Goal: Task Accomplishment & Management: Manage account settings

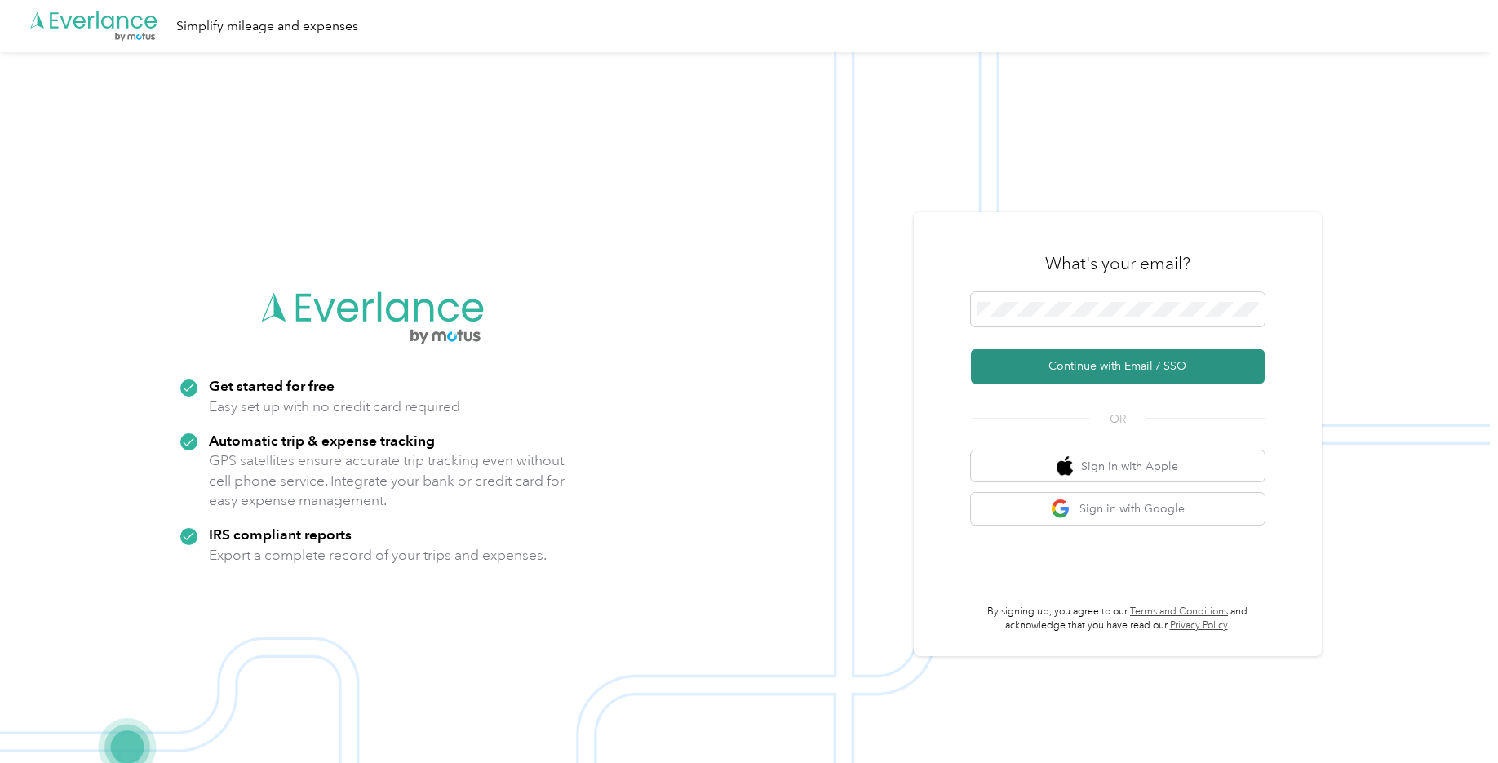
click at [1095, 362] on button "Continue with Email / SSO" at bounding box center [1118, 366] width 294 height 34
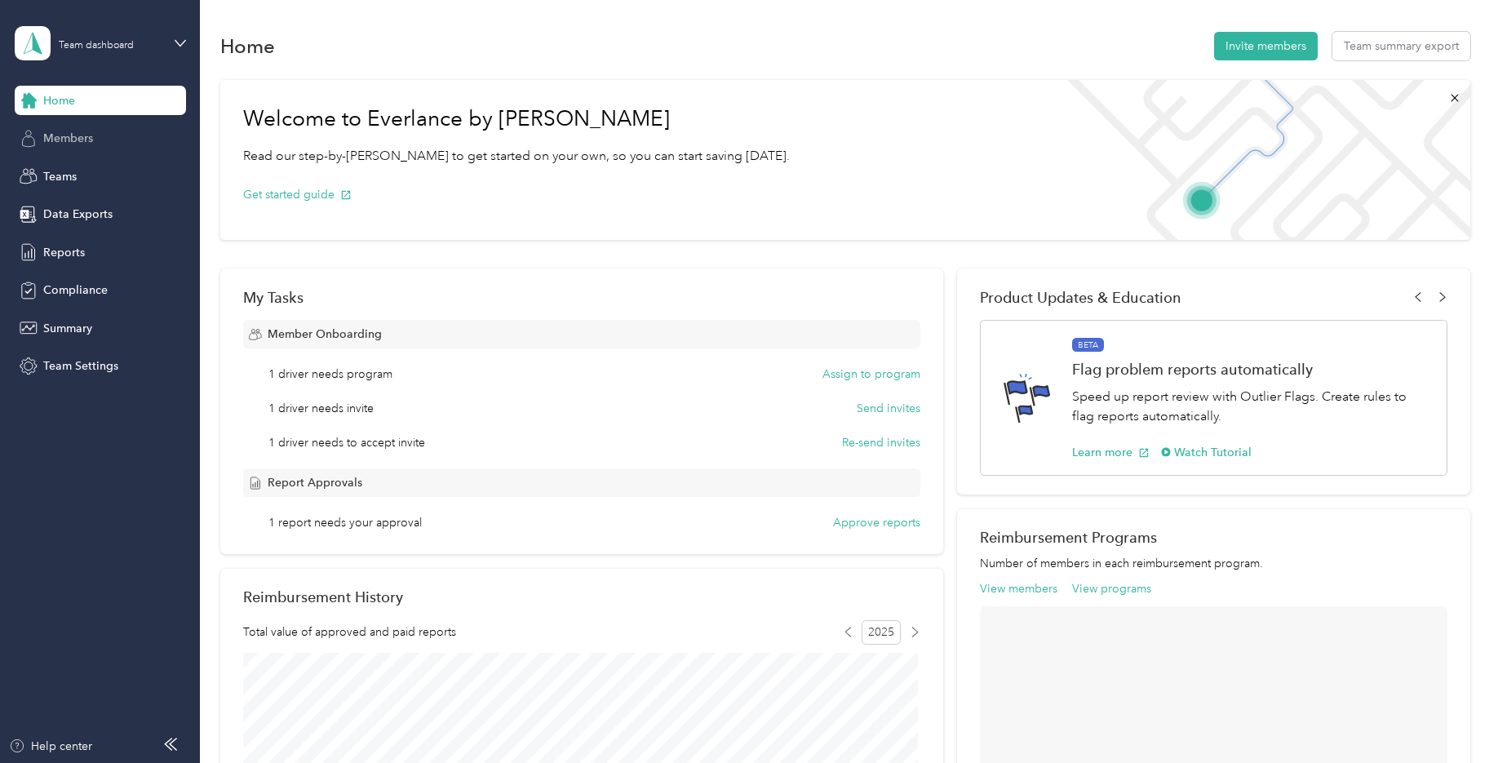
click at [97, 145] on div "Members" at bounding box center [100, 138] width 171 height 29
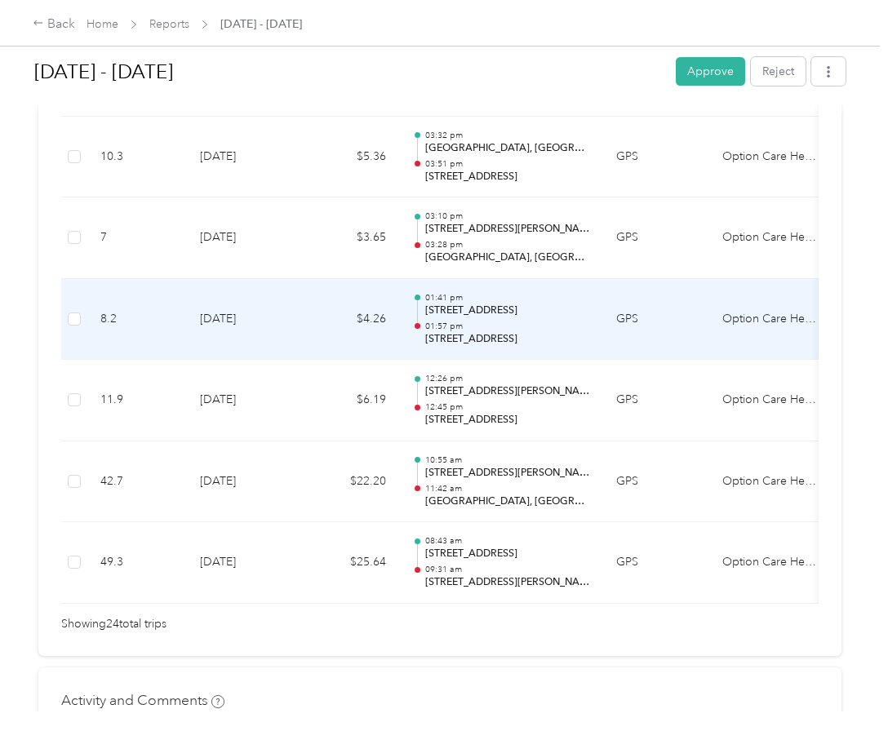
scroll to position [2016, 0]
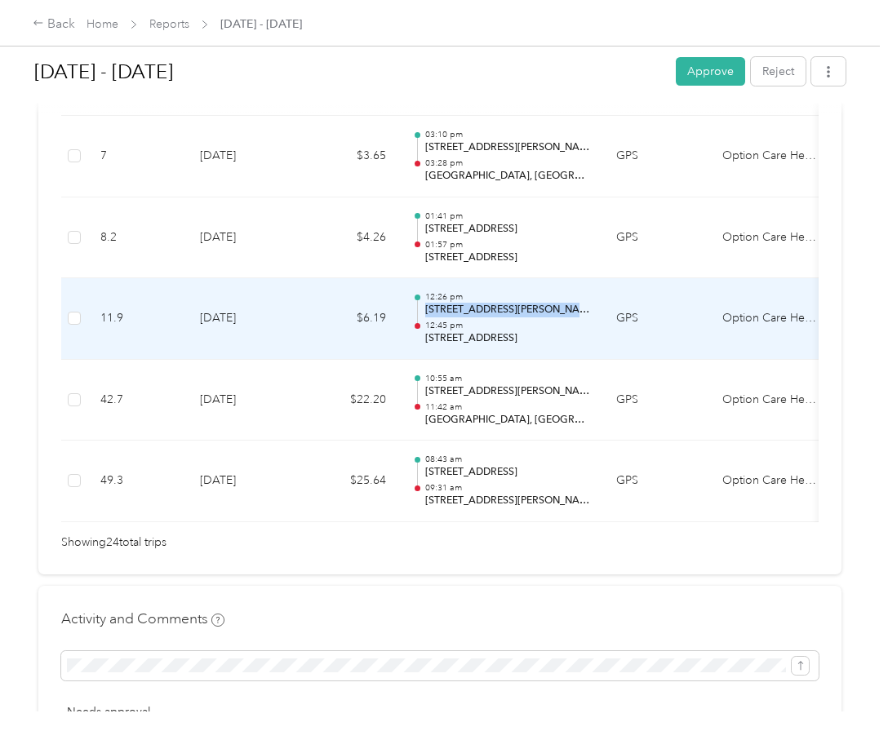
drag, startPoint x: 426, startPoint y: 310, endPoint x: 575, endPoint y: 313, distance: 149.4
click at [575, 313] on p "101 Sudduth Farms Dr, Greer, SC" at bounding box center [507, 310] width 165 height 15
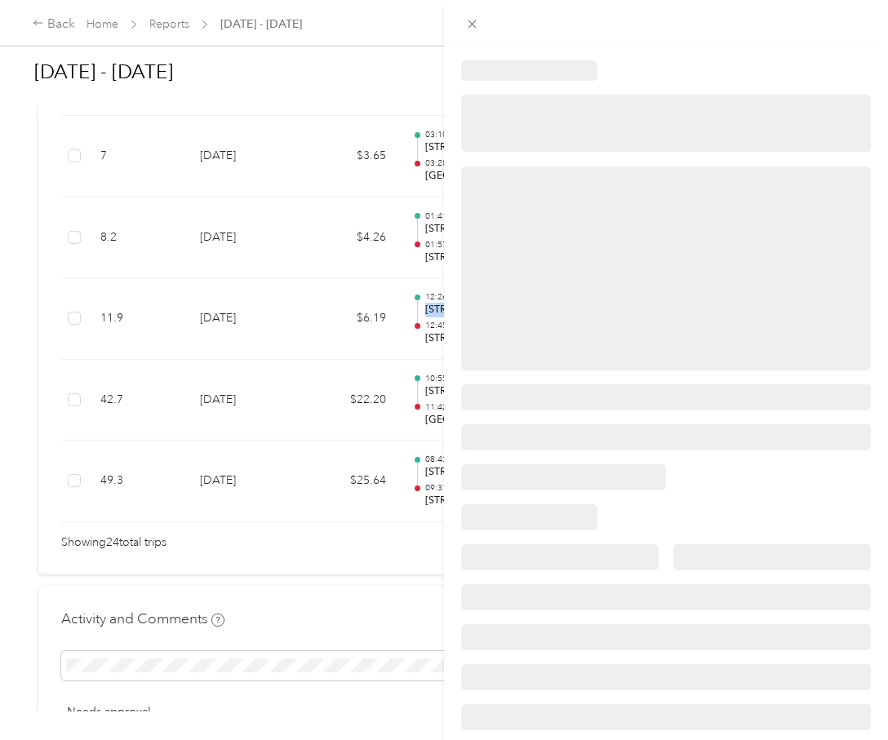
copy p "101 Sudduth Farms Dr, Greer, SC"
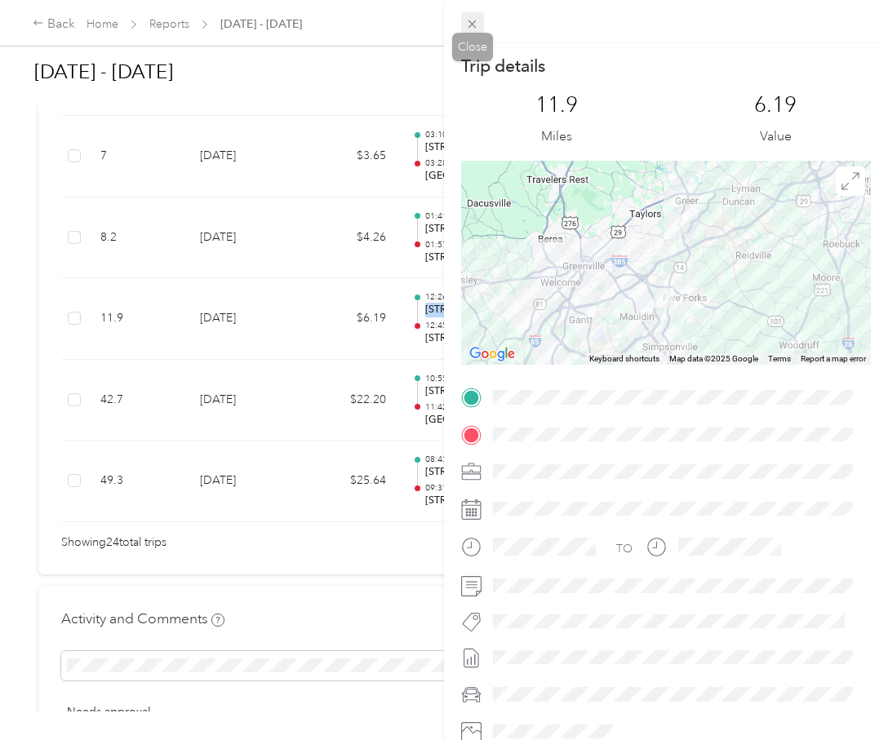
drag, startPoint x: 472, startPoint y: 21, endPoint x: 478, endPoint y: 30, distance: 11.1
click at [473, 21] on icon at bounding box center [472, 24] width 14 height 14
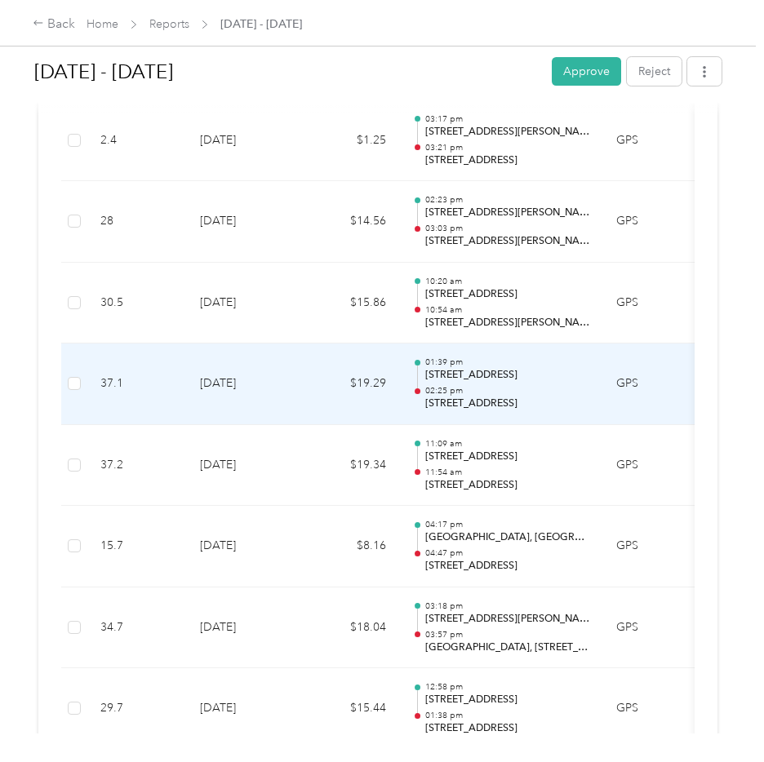
scroll to position [1281, 0]
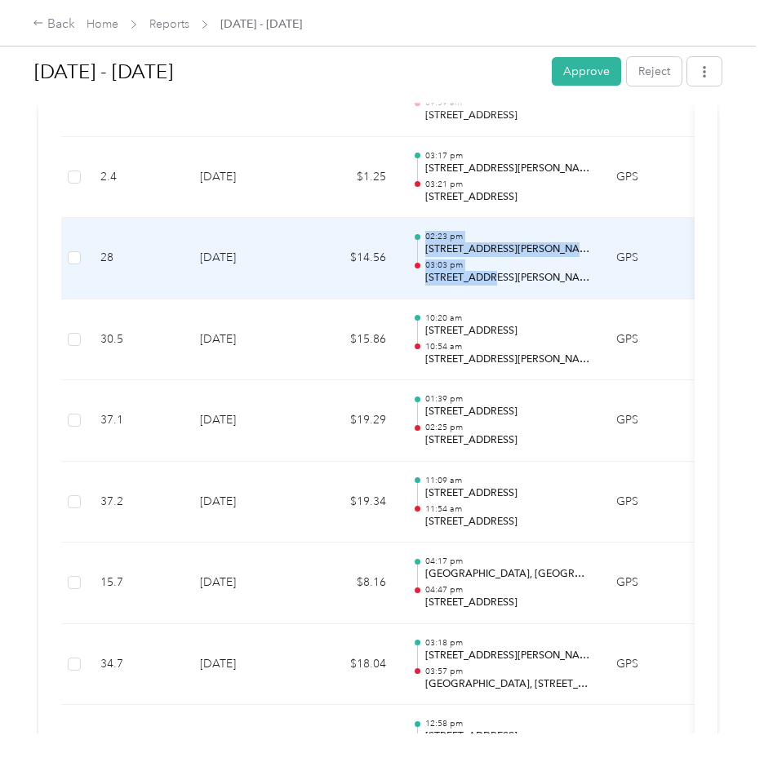
drag, startPoint x: 420, startPoint y: 263, endPoint x: 493, endPoint y: 271, distance: 73.1
click at [493, 271] on td "02:23 pm 712 Archer Rd, Spartanburg, SC 03:03 pm 1219 Woodruff Rd, Greenville, …" at bounding box center [501, 259] width 204 height 82
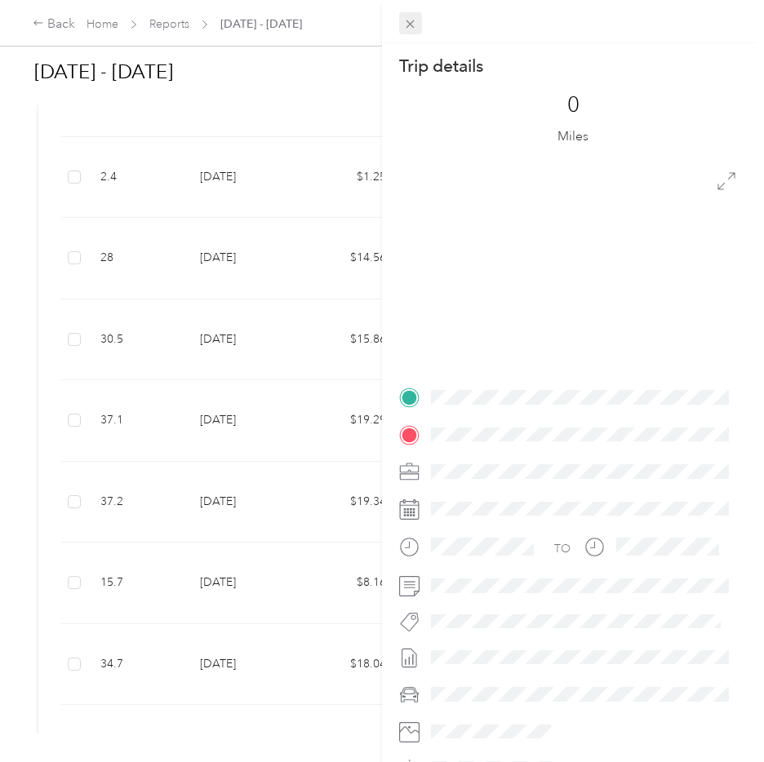
click at [411, 21] on icon at bounding box center [410, 24] width 14 height 14
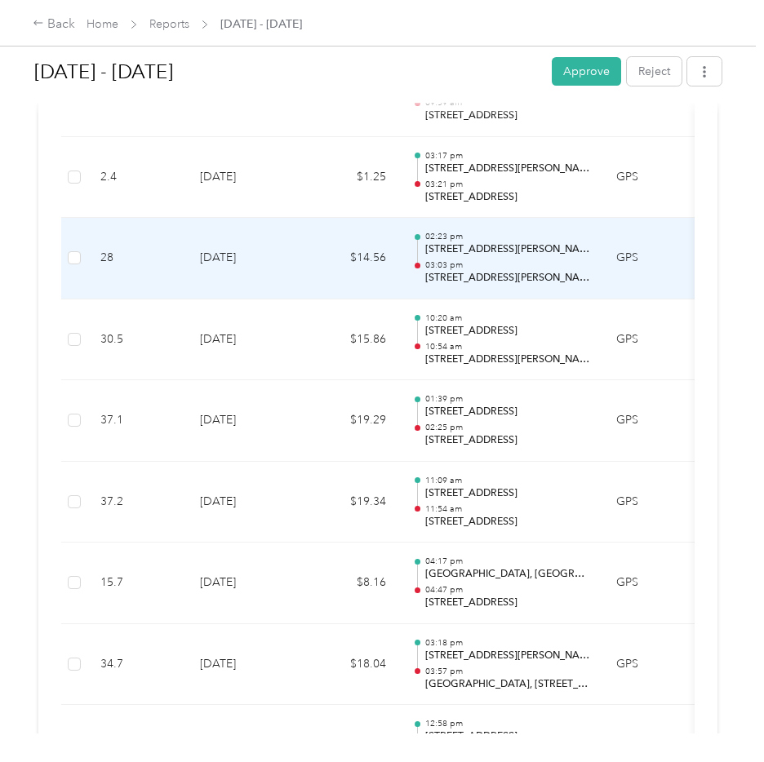
drag, startPoint x: 426, startPoint y: 259, endPoint x: 579, endPoint y: 271, distance: 153.1
click at [579, 271] on td "02:23 pm 712 Archer Rd, Spartanburg, SC 03:03 pm 1219 Woodruff Rd, Greenville, …" at bounding box center [501, 259] width 204 height 82
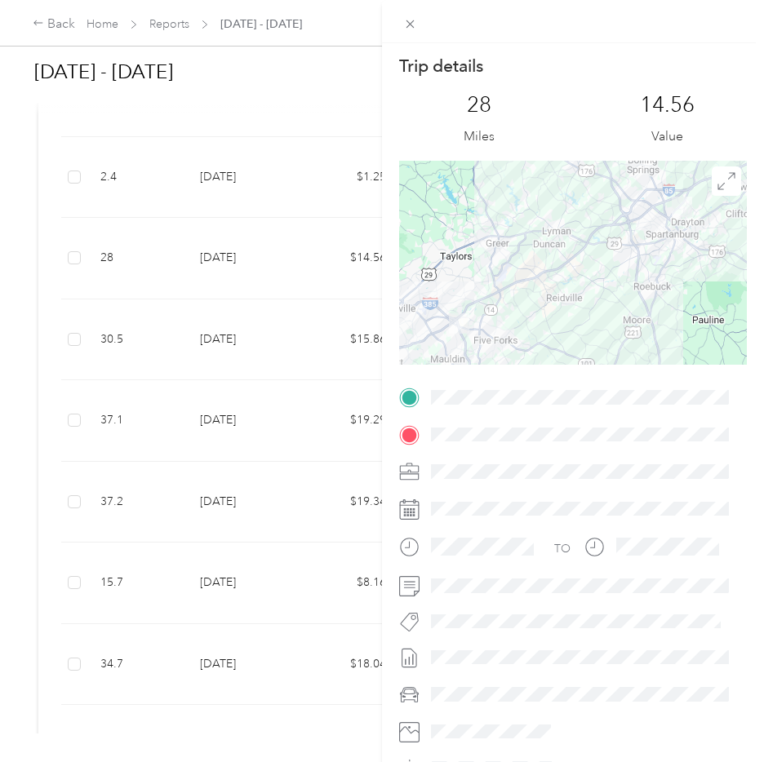
copy p "1219 Woodruff Rd, Greenville, SC"
click at [409, 22] on icon at bounding box center [410, 24] width 8 height 8
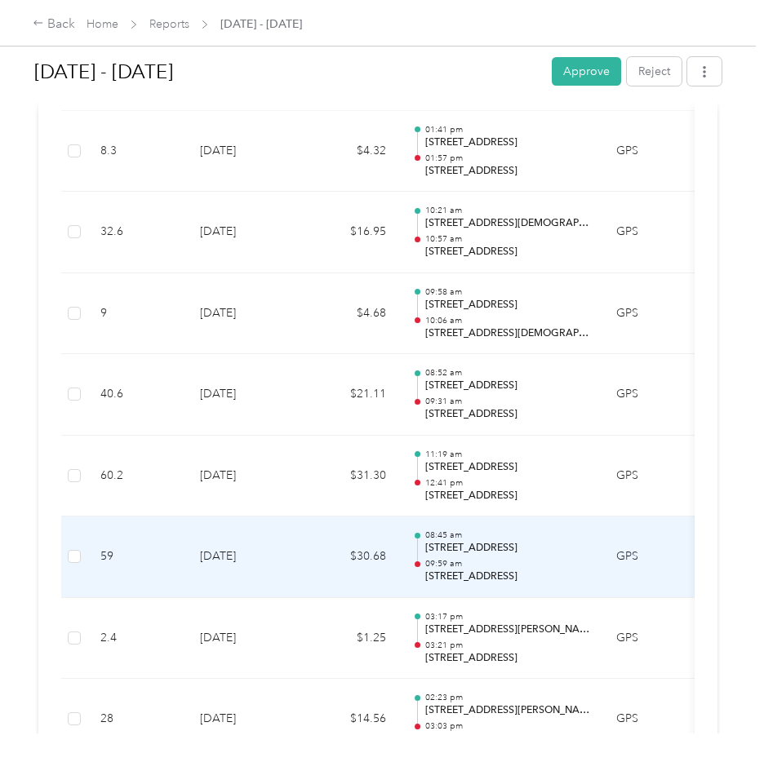
scroll to position [792, 0]
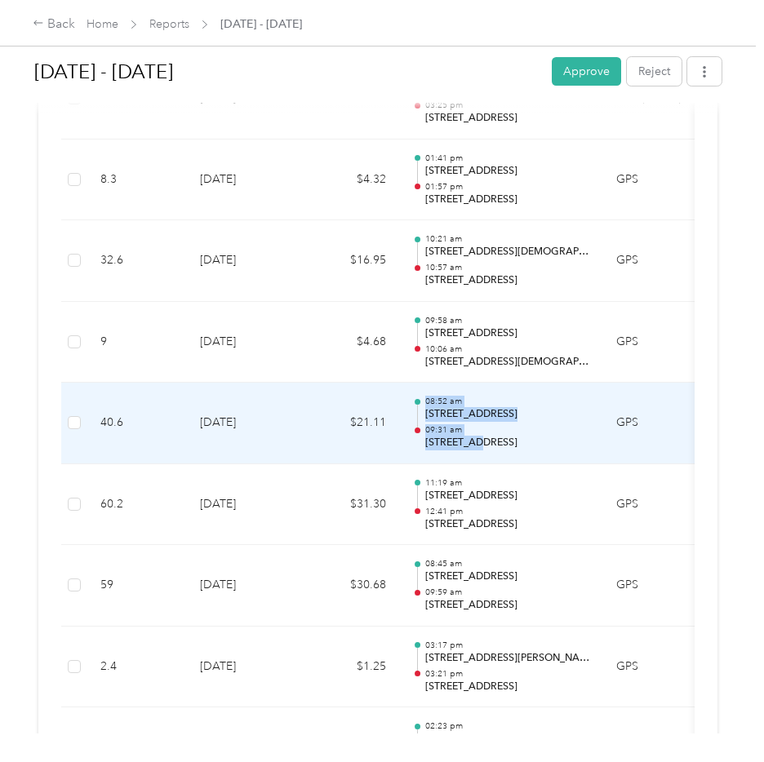
drag, startPoint x: 417, startPoint y: 428, endPoint x: 482, endPoint y: 433, distance: 65.5
click at [482, 433] on td "08:52 am 423 Summergreen Way, Greenville, SC 09:31 am 216 Macedonia Rd, Gaffney…" at bounding box center [501, 424] width 204 height 82
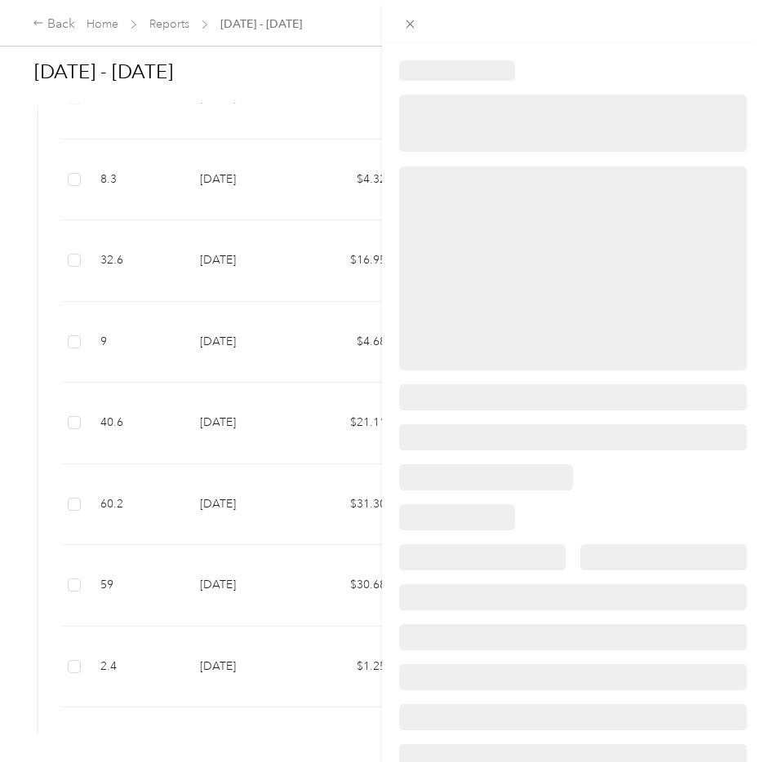
click at [508, 442] on div at bounding box center [573, 437] width 348 height 26
click at [402, 27] on span at bounding box center [410, 23] width 23 height 23
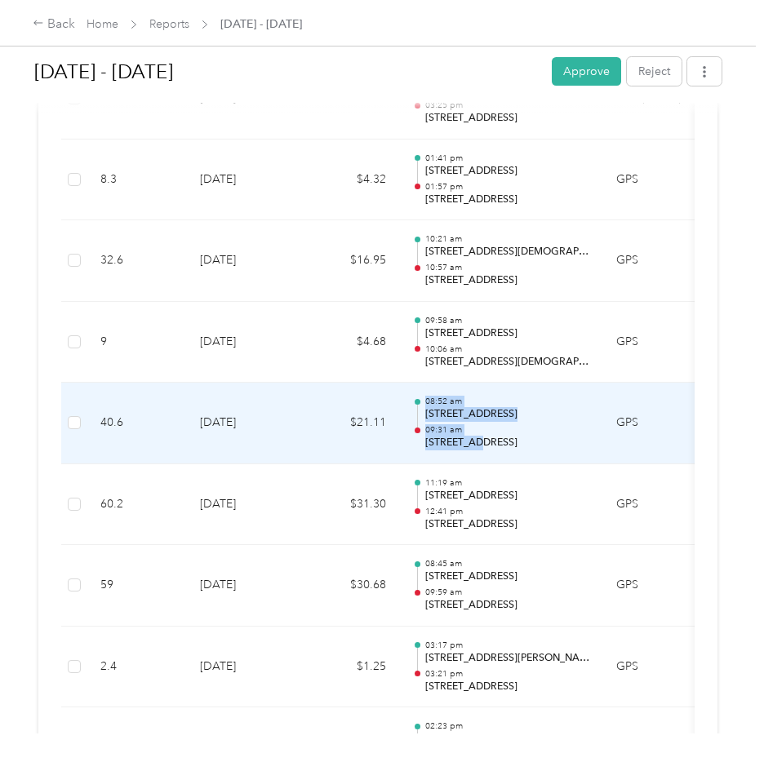
drag, startPoint x: 420, startPoint y: 428, endPoint x: 482, endPoint y: 437, distance: 61.8
click at [482, 437] on td "08:52 am 423 Summergreen Way, Greenville, SC 09:31 am 216 Macedonia Rd, Gaffney…" at bounding box center [501, 424] width 204 height 82
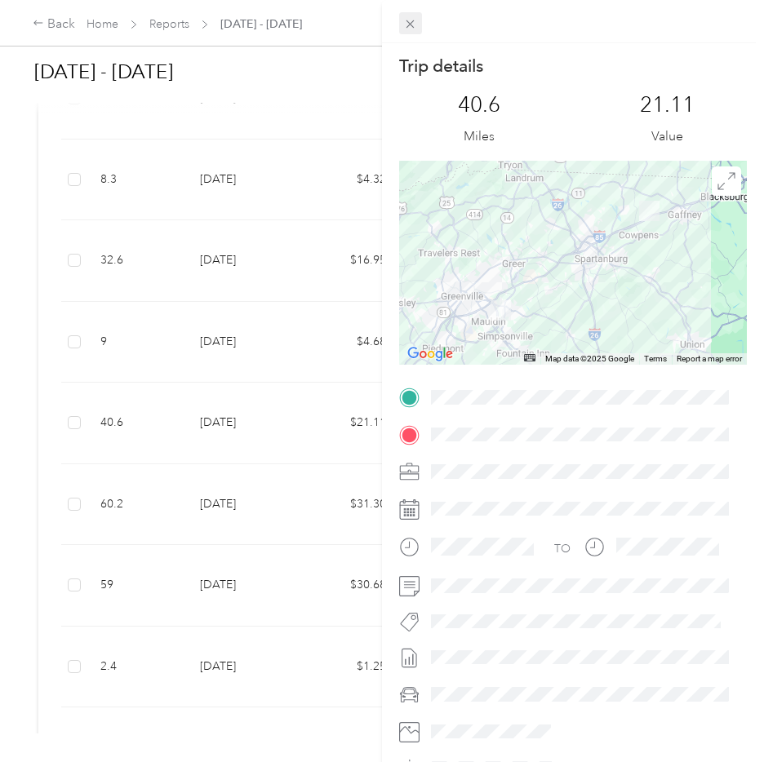
click at [415, 24] on icon at bounding box center [410, 24] width 14 height 14
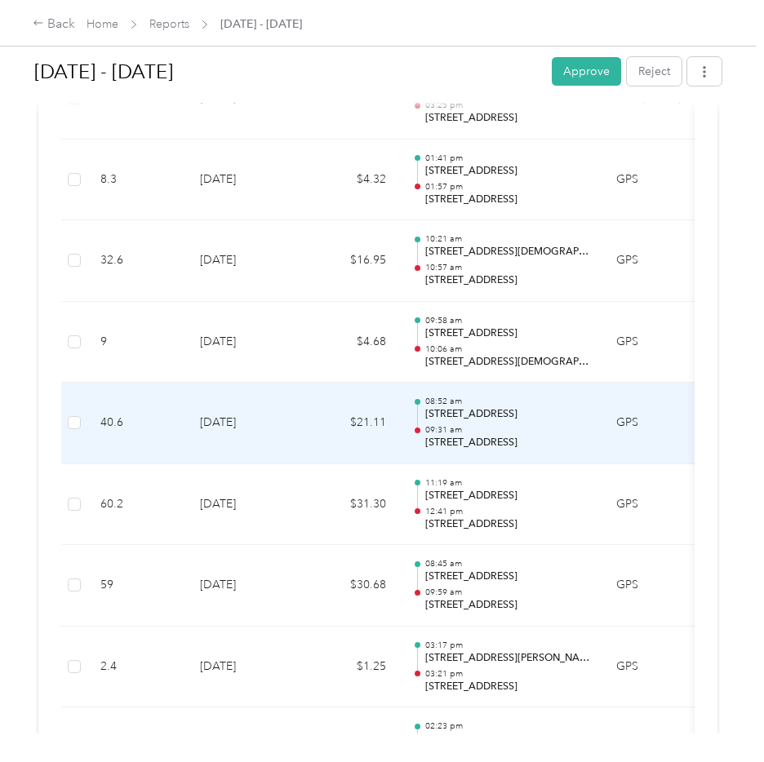
drag, startPoint x: 588, startPoint y: 430, endPoint x: 428, endPoint y: 438, distance: 159.4
click at [428, 438] on td "08:52 am 423 Summergreen Way, Greenville, SC 09:31 am 216 Macedonia Rd, Gaffney…" at bounding box center [501, 424] width 204 height 82
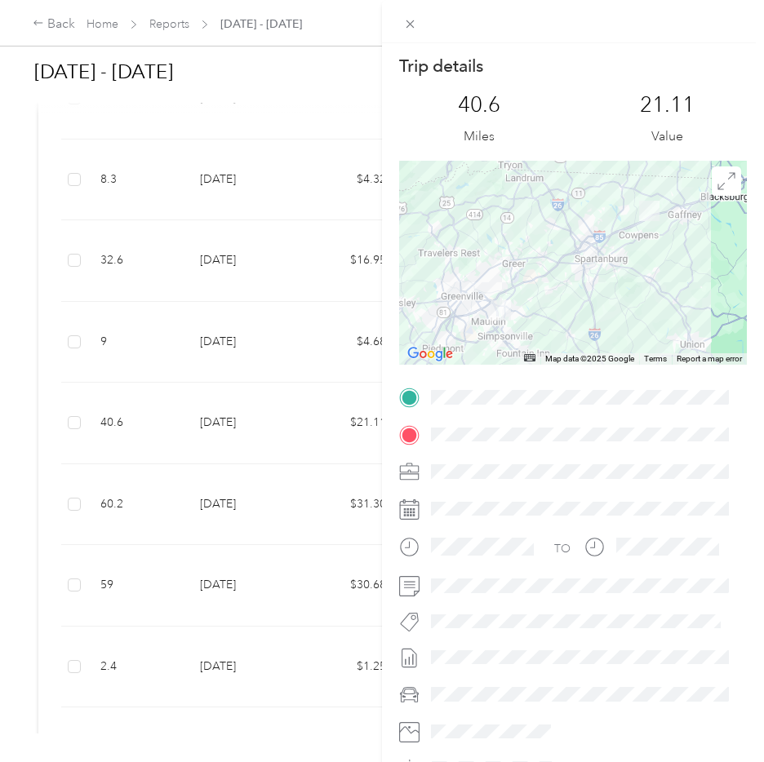
copy p "216 Macedonia Rd, Gaffney, SC"
drag, startPoint x: 419, startPoint y: 27, endPoint x: 408, endPoint y: 29, distance: 10.7
click at [408, 27] on icon at bounding box center [410, 24] width 8 height 8
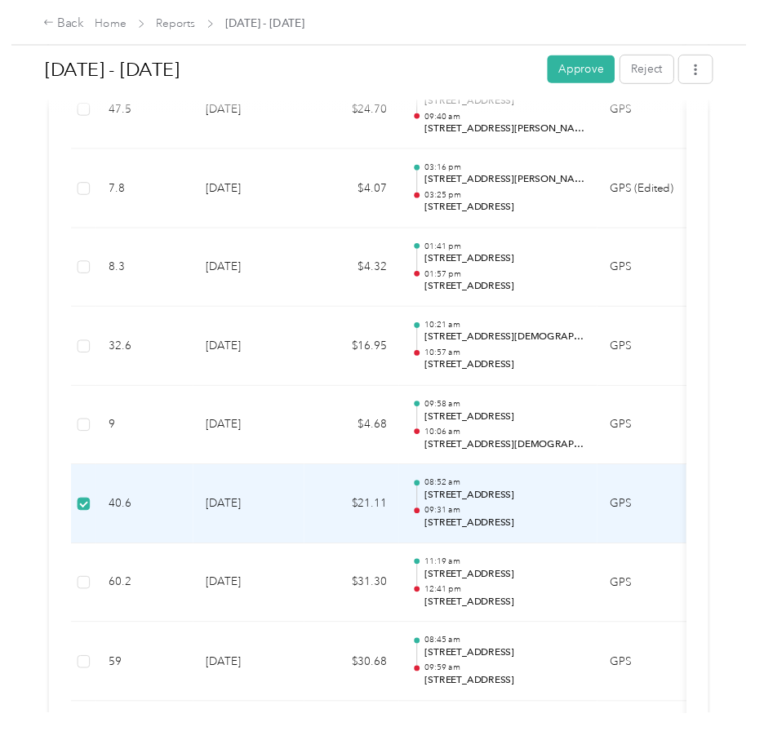
scroll to position [757, 0]
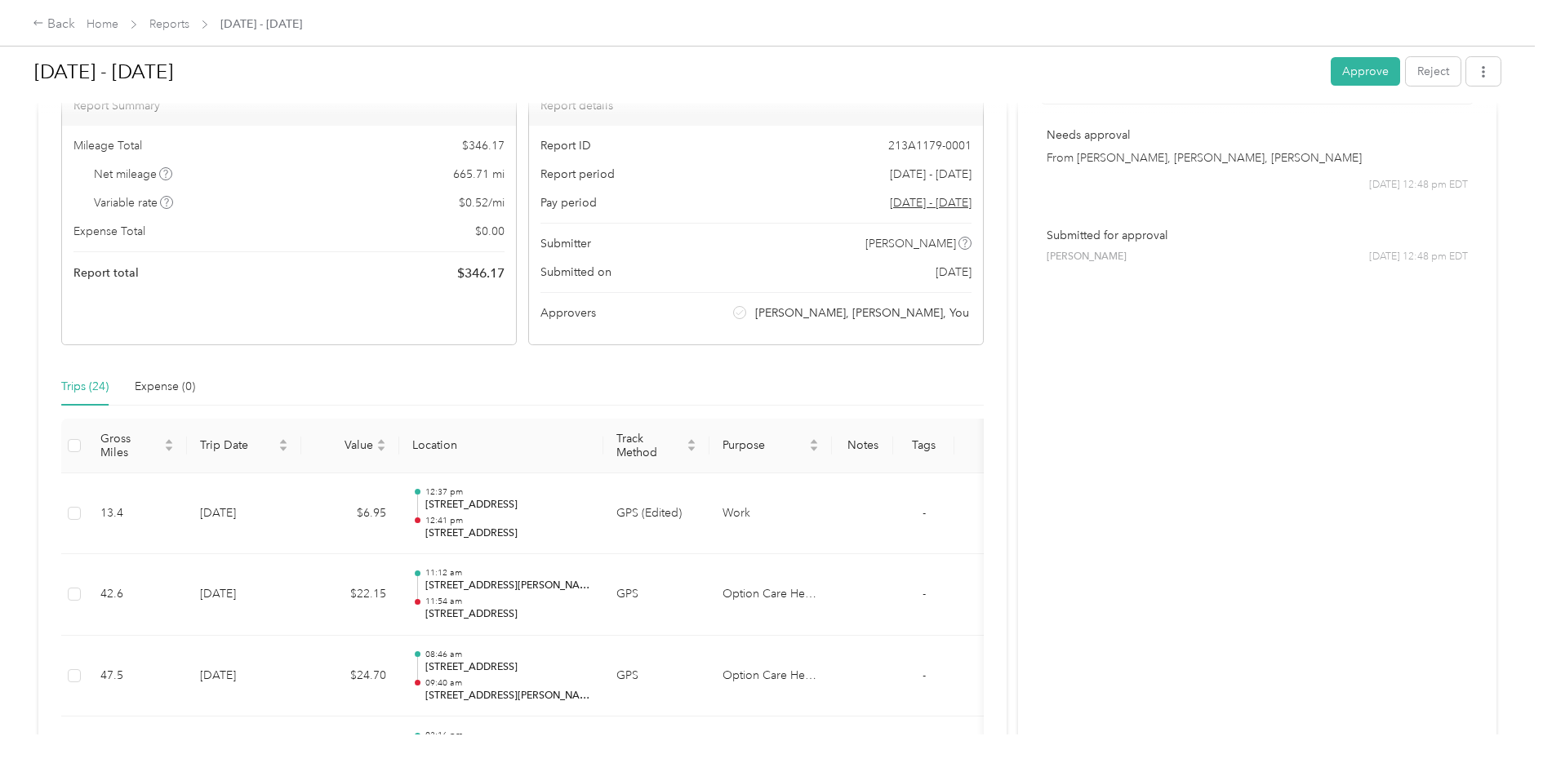
scroll to position [245, 0]
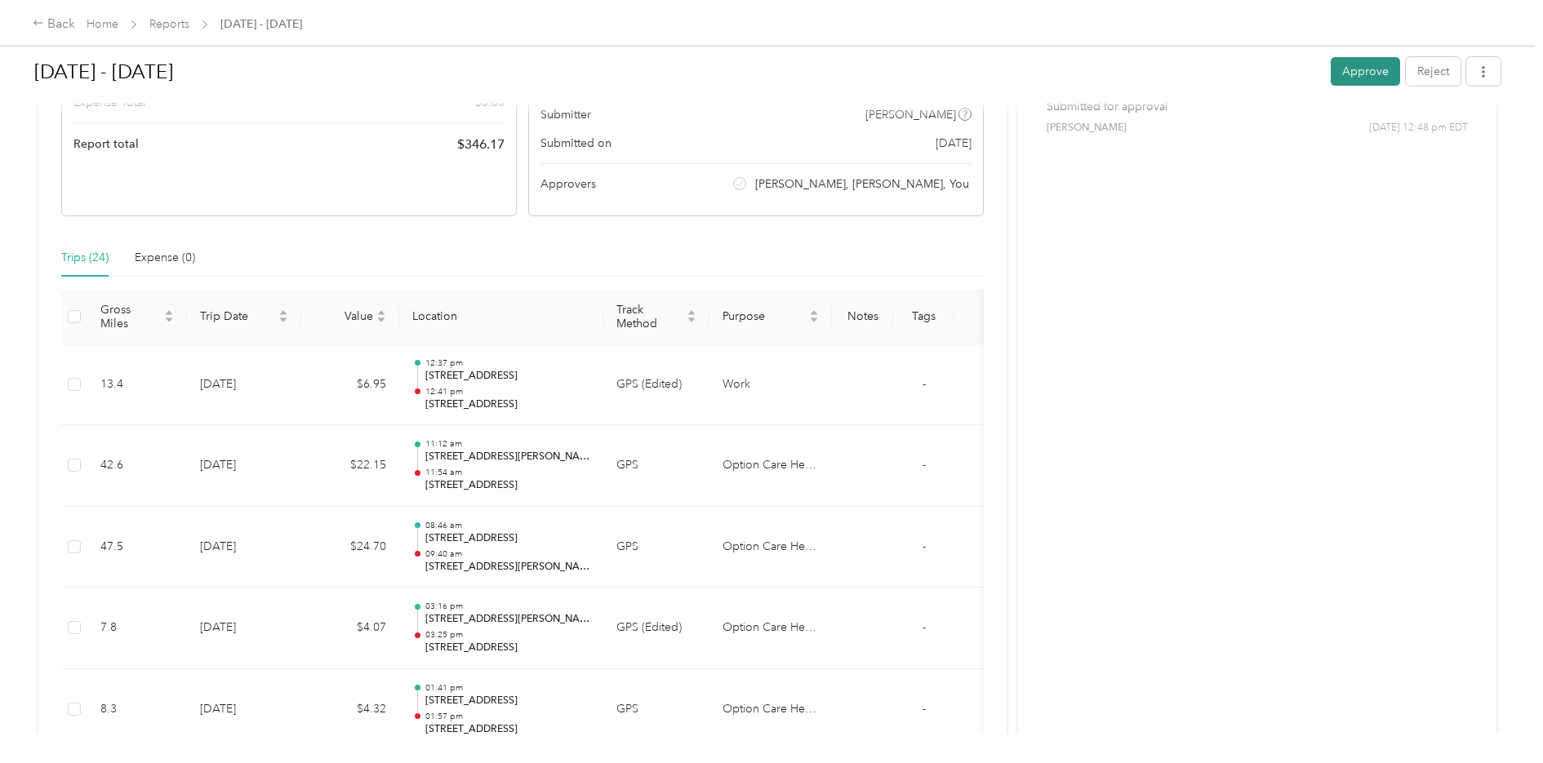
click at [1355, 64] on button "Approve" at bounding box center [1364, 71] width 69 height 29
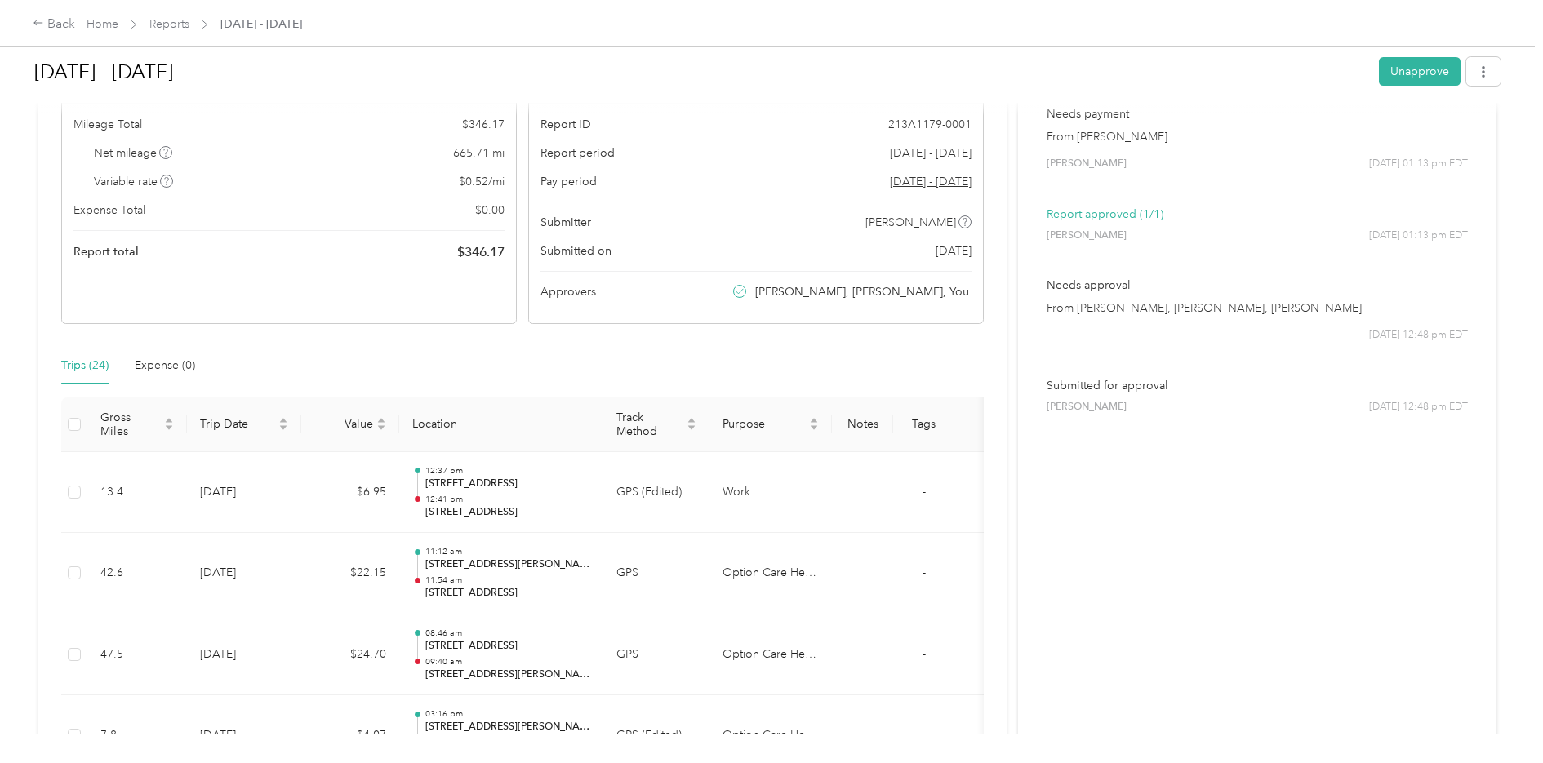
scroll to position [0, 0]
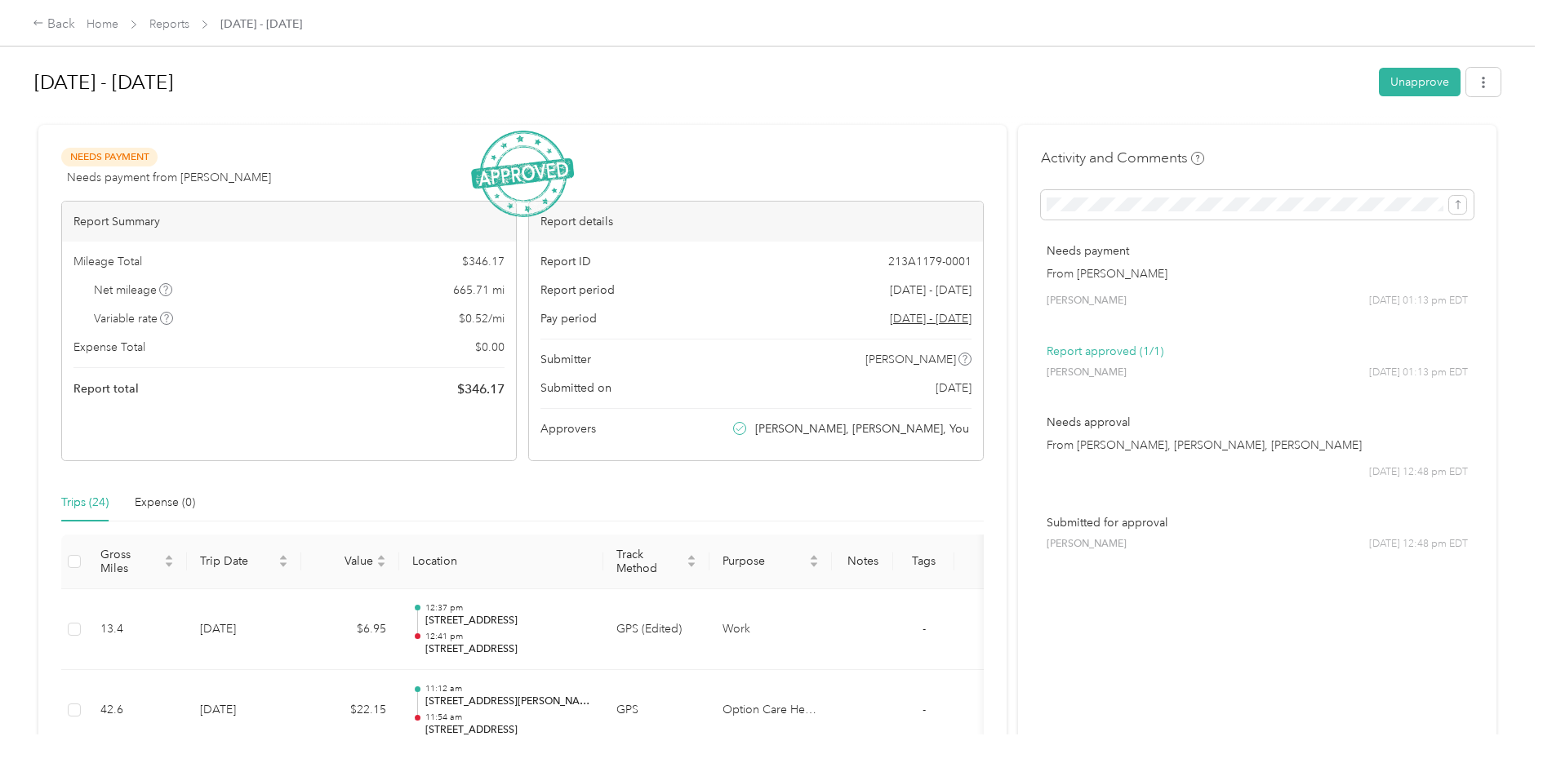
drag, startPoint x: 1258, startPoint y: 24, endPoint x: 1223, endPoint y: 78, distance: 63.2
click at [1223, 78] on div "Back Home Reports Sep 1 - 30, 2025 Sep 1 - 30, 2025 Unapprove Needs Payment Nee…" at bounding box center [767, 381] width 1534 height 763
